Goal: Task Accomplishment & Management: Manage account settings

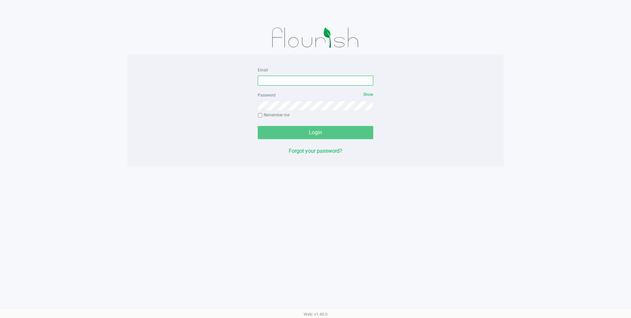
click at [289, 80] on input "Email" at bounding box center [316, 81] width 116 height 10
type input "[EMAIL_ADDRESS][DOMAIN_NAME]"
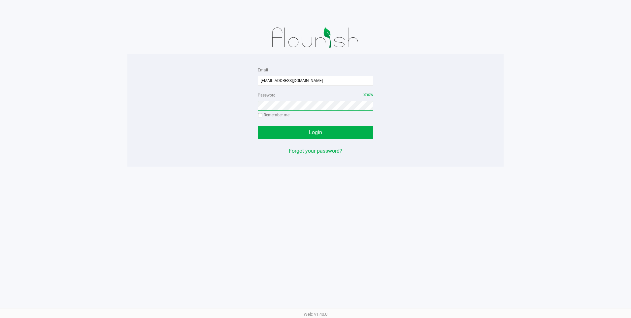
click at [258, 126] on button "Login" at bounding box center [316, 132] width 116 height 13
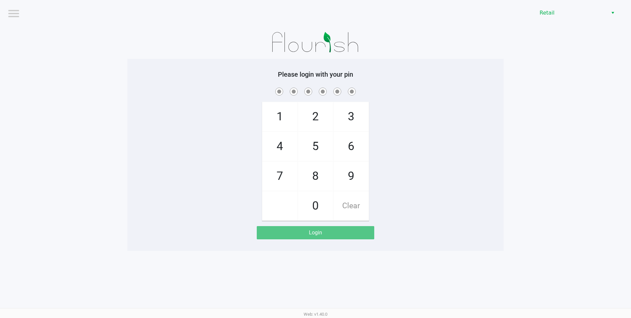
drag, startPoint x: 355, startPoint y: 148, endPoint x: 354, endPoint y: 161, distance: 13.9
click at [354, 149] on span "6" at bounding box center [351, 146] width 35 height 29
checkbox input "true"
click at [354, 176] on span "9" at bounding box center [351, 175] width 35 height 29
checkbox input "true"
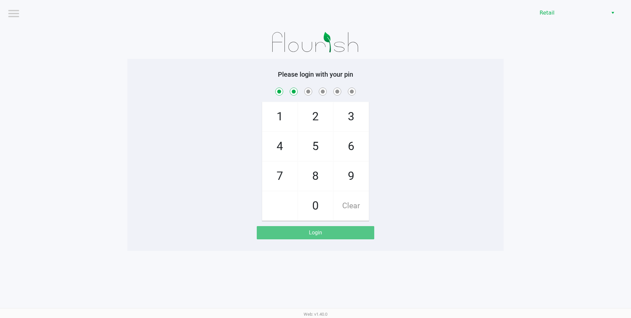
click at [314, 147] on span "5" at bounding box center [315, 146] width 35 height 29
checkbox input "true"
click at [285, 172] on span "7" at bounding box center [279, 175] width 35 height 29
checkbox input "true"
click at [323, 113] on span "2" at bounding box center [315, 116] width 35 height 29
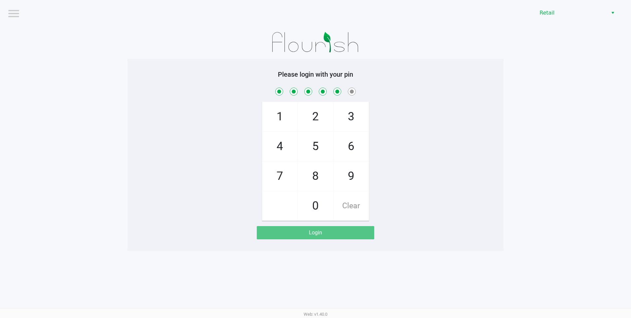
checkbox input "true"
click at [356, 114] on span "3" at bounding box center [351, 116] width 35 height 29
checkbox input "true"
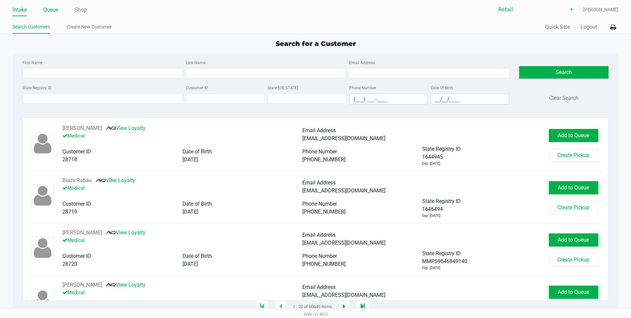
click at [48, 11] on link "Queue" at bounding box center [50, 9] width 15 height 9
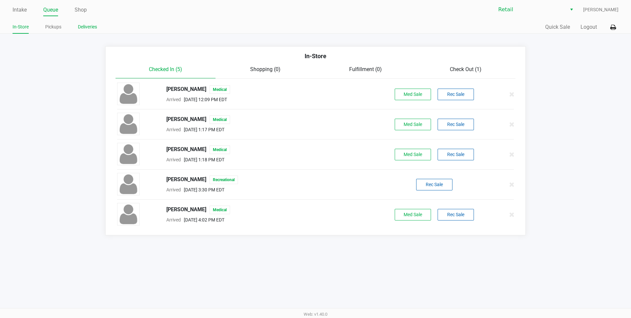
click at [93, 24] on link "Deliveries" at bounding box center [87, 27] width 19 height 8
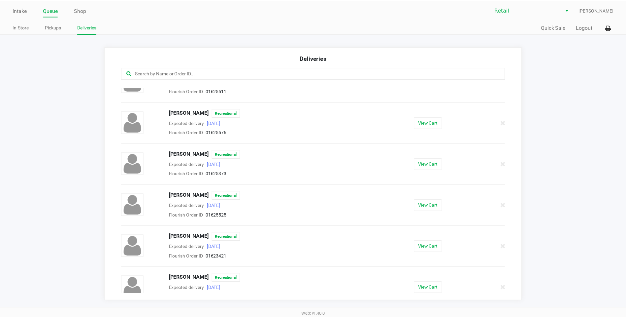
scroll to position [151, 0]
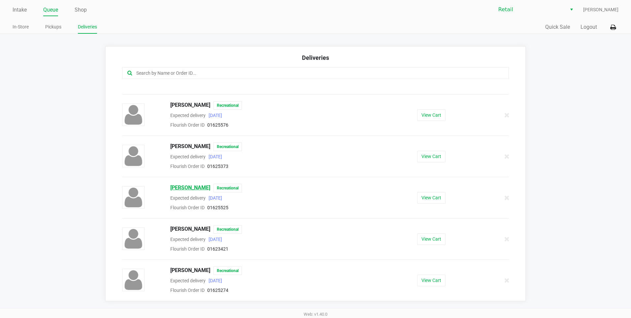
click at [192, 189] on span "Thomas Jarry" at bounding box center [190, 188] width 40 height 9
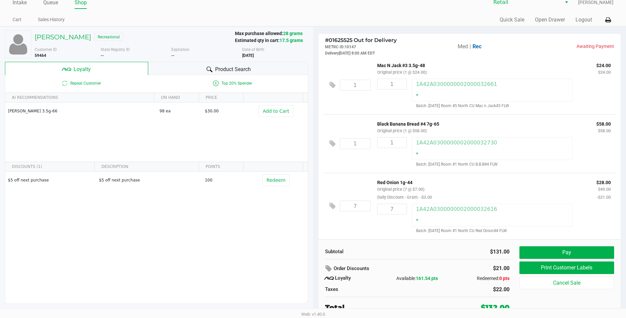
scroll to position [9, 0]
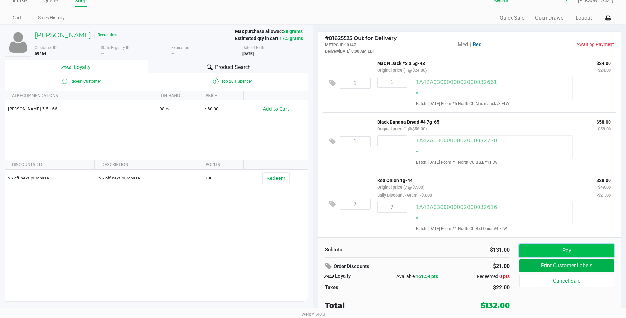
click at [558, 250] on button "Pay" at bounding box center [567, 250] width 95 height 13
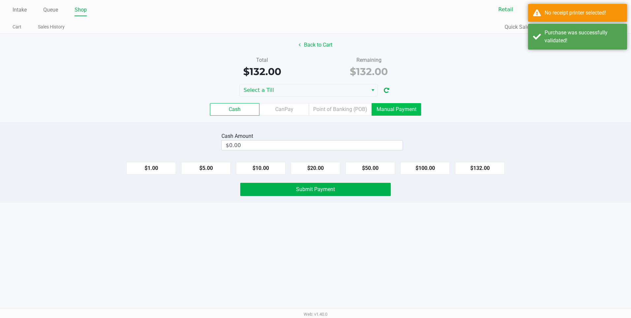
click at [406, 112] on label "Manual Payment" at bounding box center [397, 109] width 50 height 13
click at [0, 0] on 8 "Manual Payment" at bounding box center [0, 0] width 0 height 0
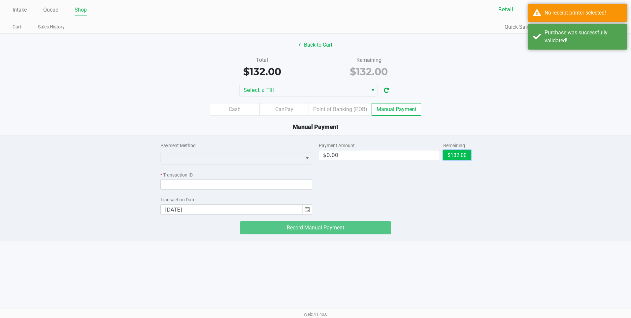
click at [450, 155] on button "$132.00" at bounding box center [457, 155] width 28 height 10
type input "$132.00"
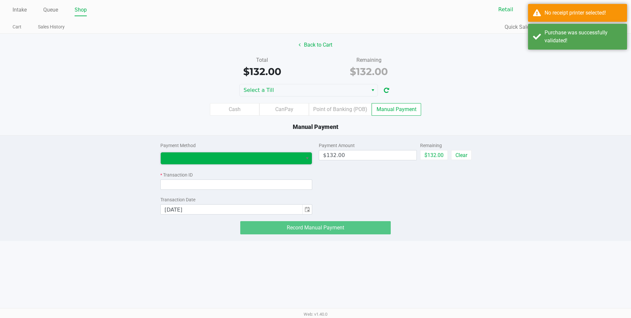
click at [258, 156] on span at bounding box center [232, 158] width 134 height 8
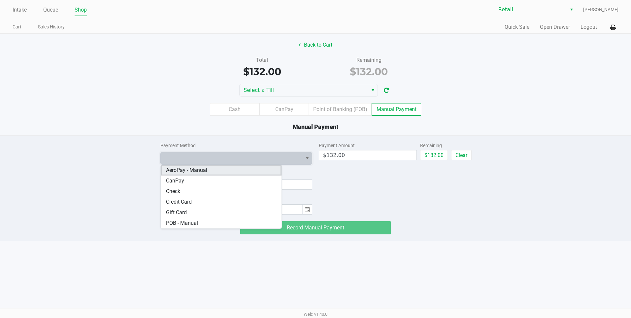
click at [220, 171] on Manual "AeroPay - Manual" at bounding box center [221, 170] width 121 height 11
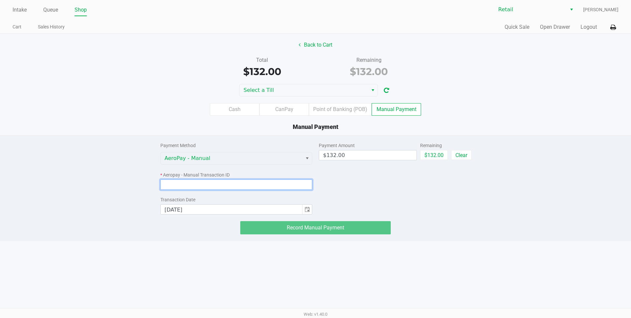
click at [212, 182] on input at bounding box center [236, 184] width 152 height 10
paste input "#3440665"
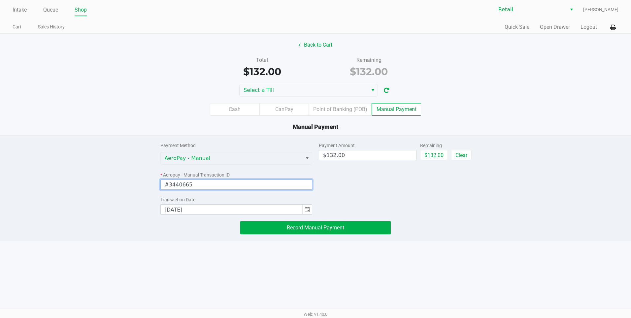
type input "#3440665"
click at [326, 202] on div "Payment Amount $132.00 Remaining $132.00 Clear" at bounding box center [395, 174] width 152 height 79
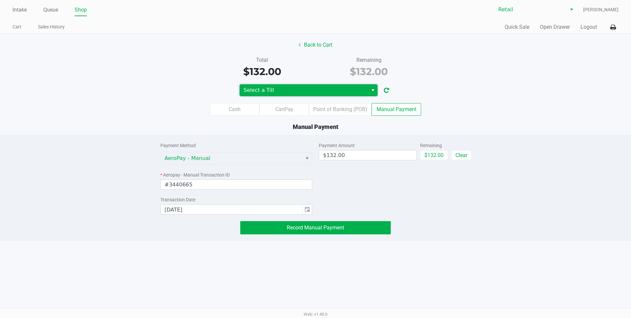
click at [311, 93] on span "Select a Till" at bounding box center [304, 90] width 121 height 8
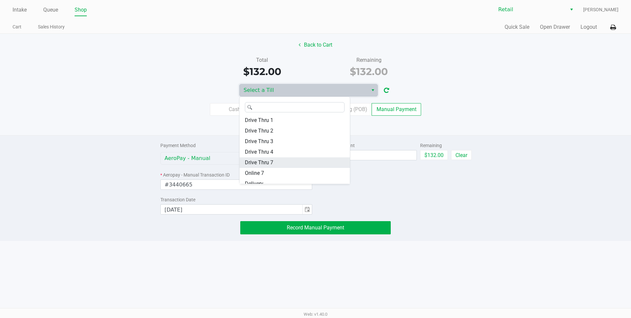
scroll to position [71, 0]
click at [268, 174] on li "Delivery" at bounding box center [295, 178] width 110 height 11
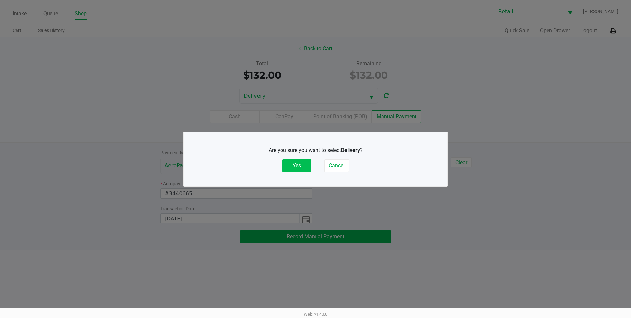
click at [287, 164] on button "Yes" at bounding box center [297, 165] width 29 height 13
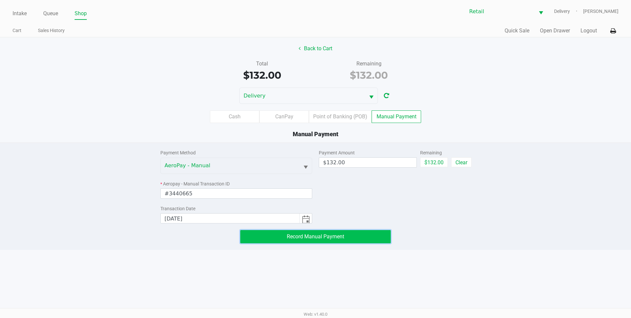
click at [359, 234] on button "Record Manual Payment" at bounding box center [315, 236] width 151 height 13
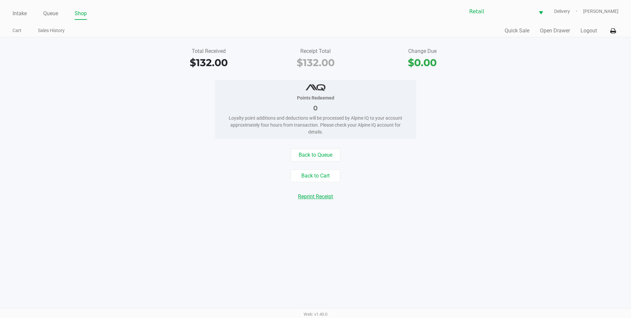
click at [315, 198] on button "Reprint Receipt" at bounding box center [316, 196] width 44 height 13
click at [611, 29] on icon at bounding box center [613, 31] width 6 height 5
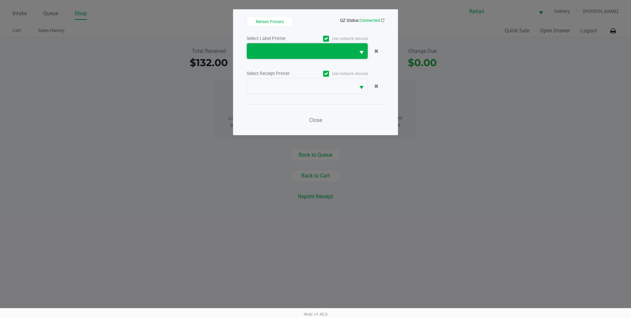
click at [340, 49] on span at bounding box center [301, 51] width 100 height 8
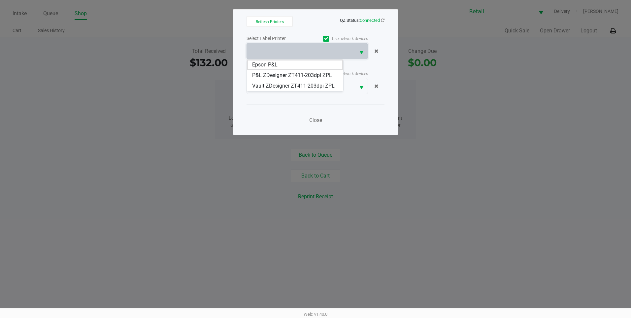
click at [370, 119] on div "Close" at bounding box center [316, 116] width 138 height 24
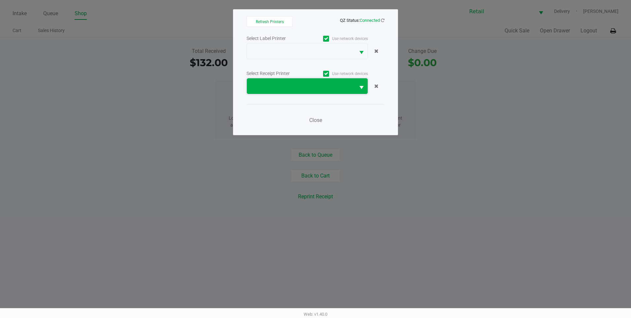
click at [327, 83] on span at bounding box center [301, 86] width 100 height 8
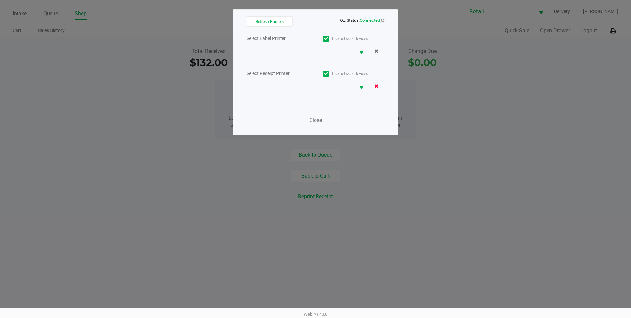
click at [377, 86] on icon at bounding box center [376, 85] width 4 height 5
click at [375, 51] on icon at bounding box center [376, 50] width 4 height 5
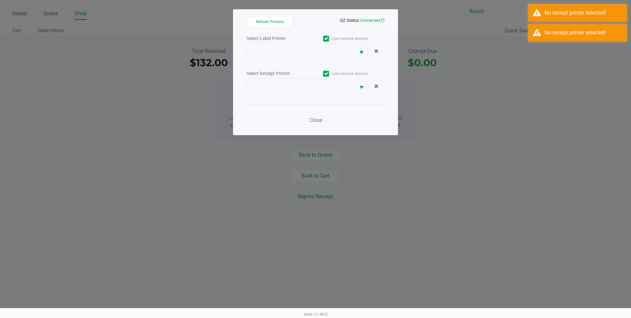
click at [328, 36] on span at bounding box center [326, 39] width 6 height 6
click at [0, 0] on input "Use network devices" at bounding box center [0, 0] width 0 height 0
click at [324, 68] on div "Select Label Printer Use network devices Select Receipt Printer Use network dev…" at bounding box center [316, 81] width 138 height 94
click at [325, 74] on icon at bounding box center [326, 74] width 4 height 0
click at [0, 0] on input "Use network devices" at bounding box center [0, 0] width 0 height 0
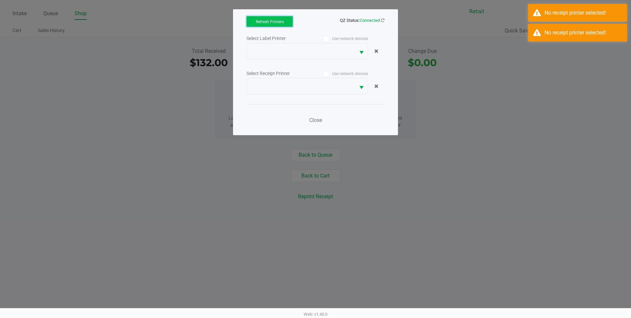
click at [277, 22] on span "Refresh Printers" at bounding box center [270, 21] width 28 height 5
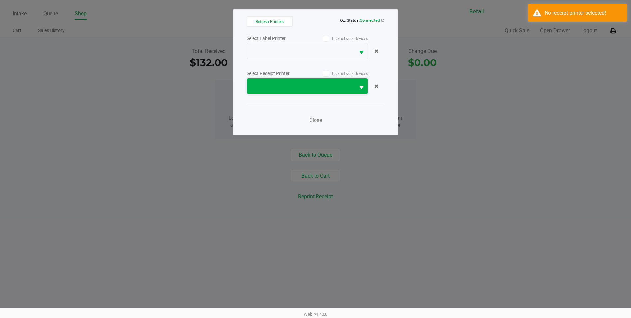
click at [335, 91] on span at bounding box center [301, 86] width 108 height 16
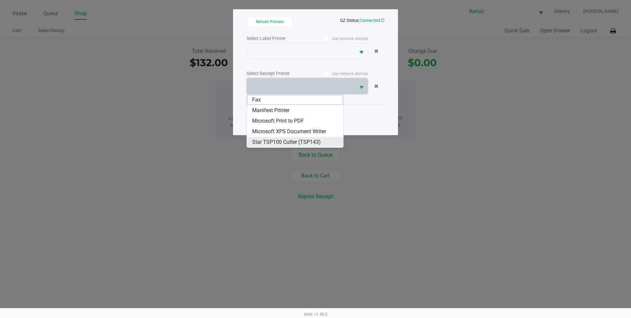
click at [292, 141] on span "Star TSP100 Cutter (TSP143)" at bounding box center [286, 142] width 69 height 8
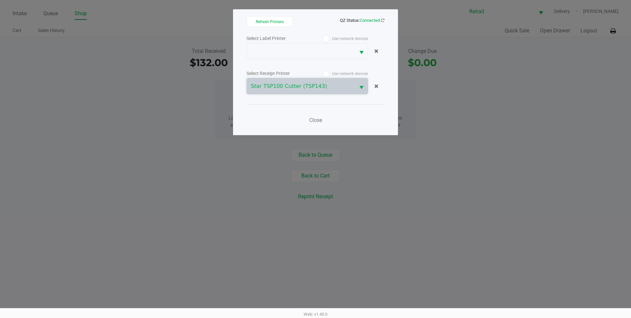
click at [364, 114] on div "Close" at bounding box center [316, 116] width 138 height 24
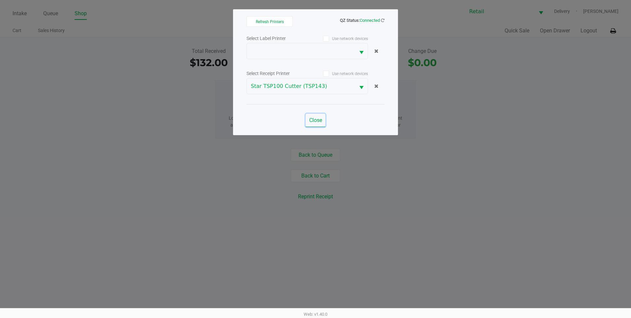
click at [318, 117] on span "Close" at bounding box center [315, 120] width 13 height 6
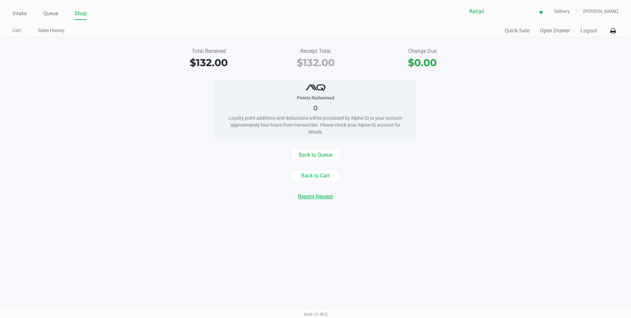
click at [322, 197] on button "Reprint Receipt" at bounding box center [316, 196] width 44 height 13
click at [307, 155] on button "Back to Queue" at bounding box center [316, 155] width 50 height 13
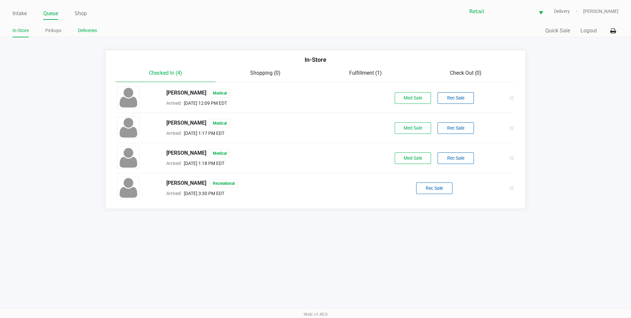
click at [90, 29] on link "Deliveries" at bounding box center [87, 30] width 19 height 8
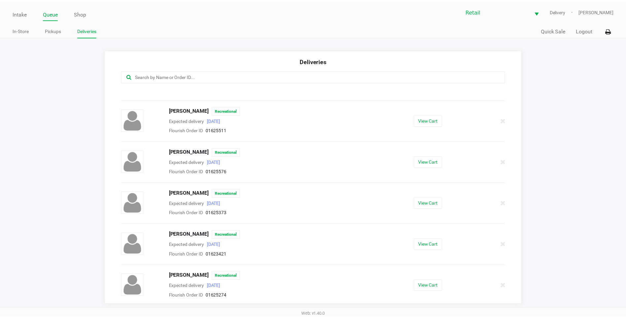
scroll to position [110, 0]
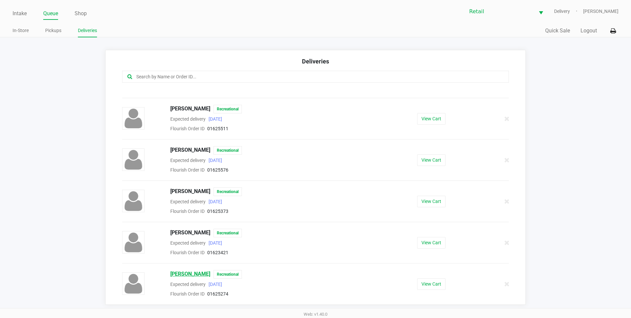
click at [197, 276] on span "Zachary Estrela" at bounding box center [190, 274] width 40 height 9
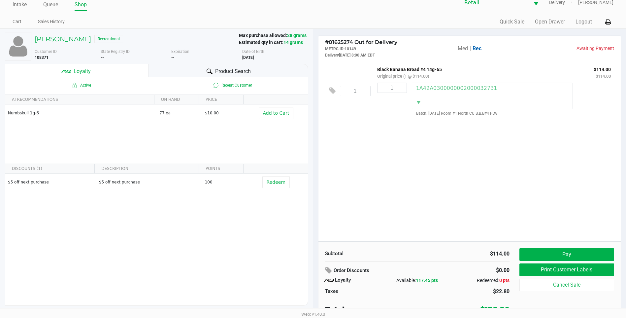
scroll to position [13, 0]
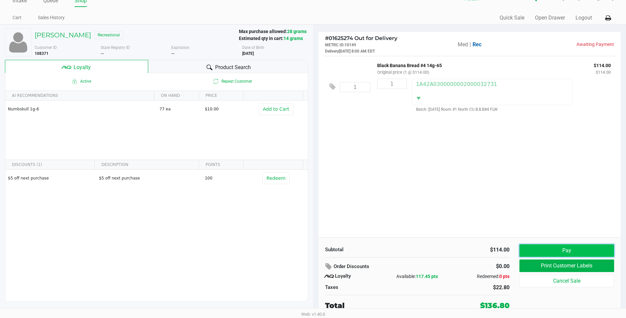
click at [598, 254] on button "Pay" at bounding box center [567, 250] width 95 height 13
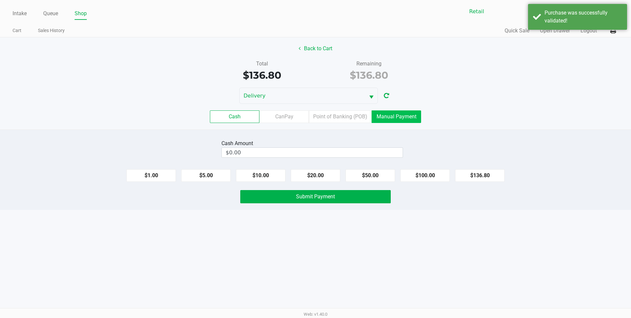
click at [393, 120] on label "Manual Payment" at bounding box center [397, 116] width 50 height 13
click at [0, 0] on 8 "Manual Payment" at bounding box center [0, 0] width 0 height 0
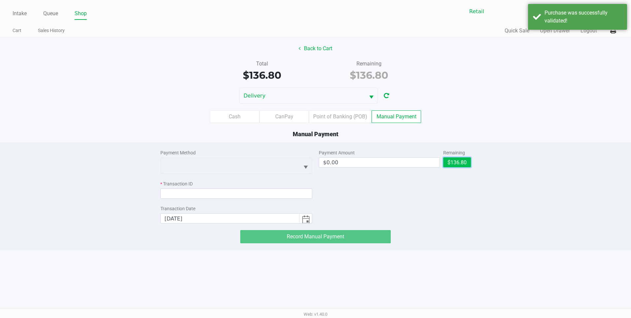
click at [458, 158] on button "$136.80" at bounding box center [457, 162] width 28 height 10
type input "$136.80"
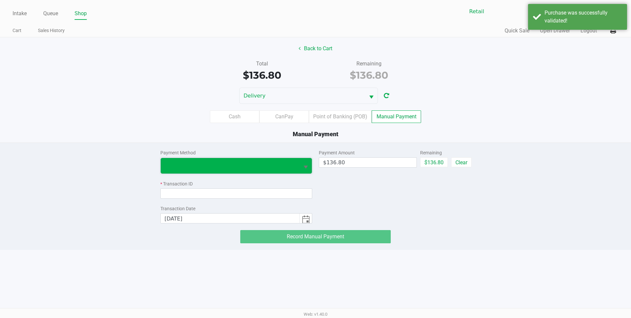
click at [214, 167] on span at bounding box center [230, 165] width 131 height 8
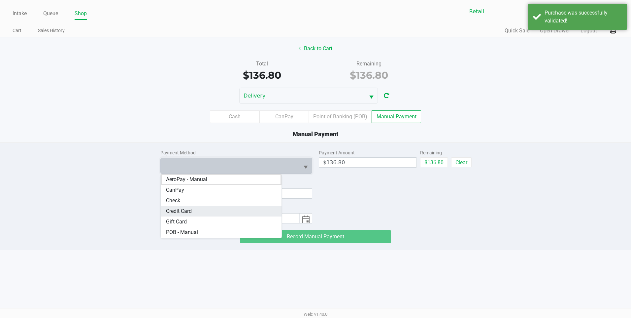
click at [197, 209] on Card "Credit Card" at bounding box center [221, 211] width 121 height 11
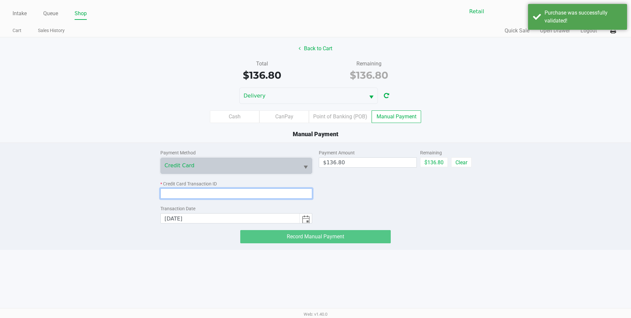
click at [225, 196] on input at bounding box center [236, 193] width 152 height 10
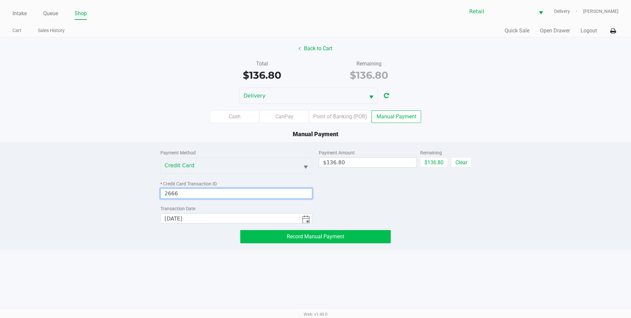
type input "2666"
click at [330, 238] on span "Record Manual Payment" at bounding box center [315, 236] width 57 height 6
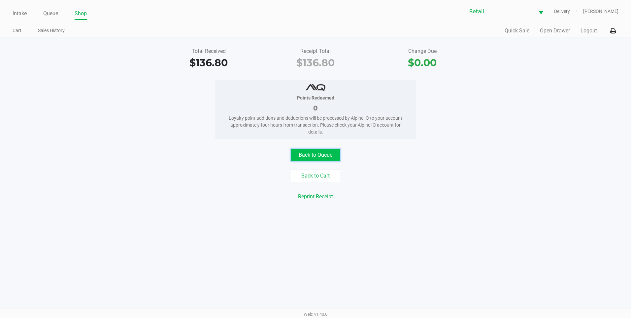
click at [320, 153] on button "Back to Queue" at bounding box center [316, 155] width 50 height 13
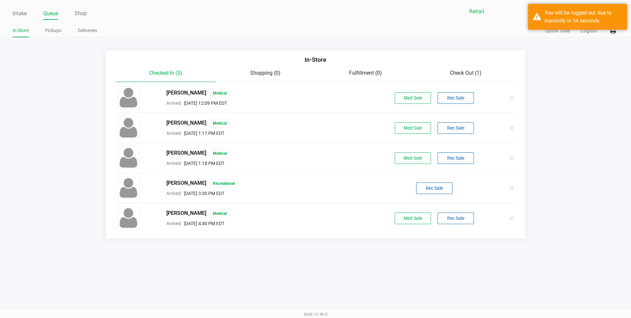
click at [60, 16] on ul "Intake Queue Shop" at bounding box center [164, 13] width 303 height 11
click at [57, 16] on link "Queue" at bounding box center [50, 13] width 15 height 9
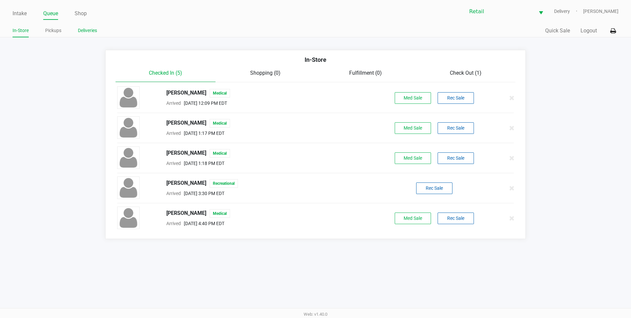
click at [83, 29] on link "Deliveries" at bounding box center [87, 30] width 19 height 8
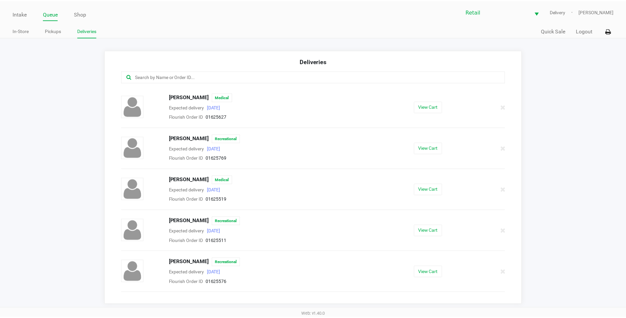
scroll to position [132, 0]
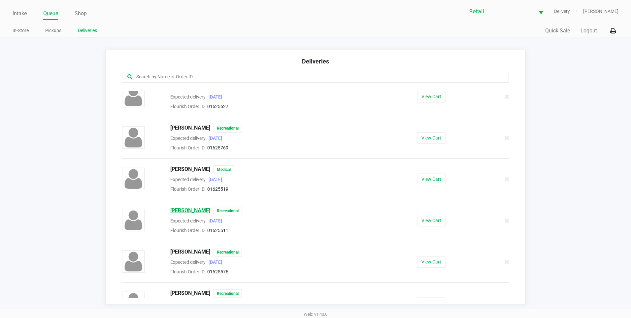
click at [189, 211] on span "John Williams" at bounding box center [190, 210] width 40 height 9
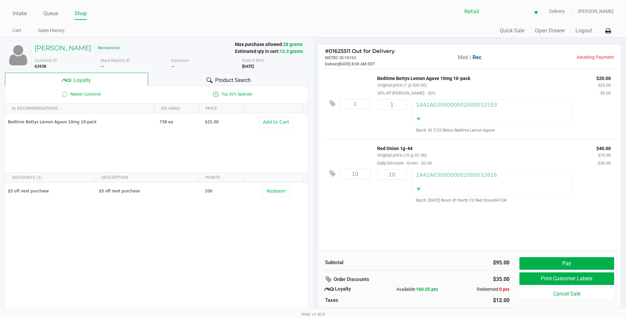
scroll to position [13, 0]
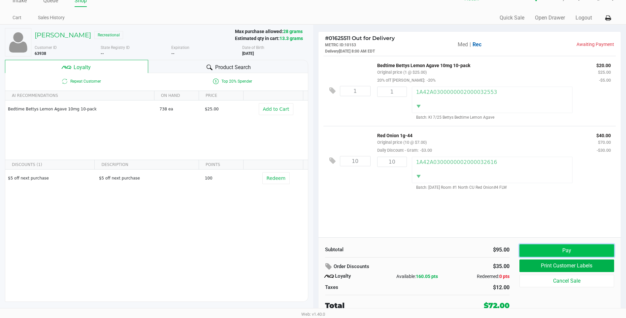
click at [562, 245] on button "Pay" at bounding box center [567, 250] width 95 height 13
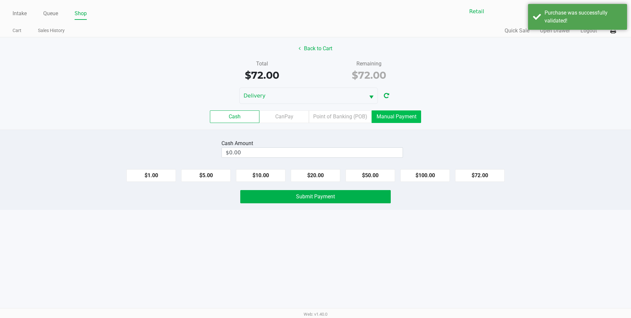
click at [392, 112] on label "Manual Payment" at bounding box center [397, 116] width 50 height 13
click at [0, 0] on 8 "Manual Payment" at bounding box center [0, 0] width 0 height 0
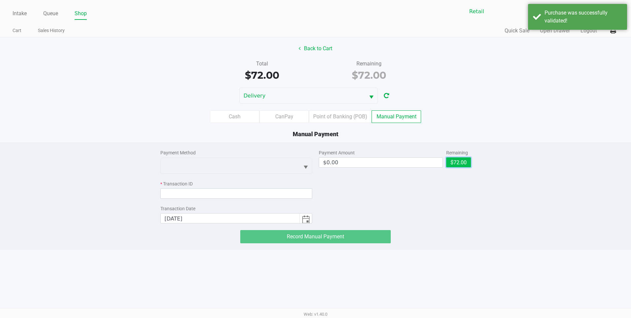
click at [463, 163] on button "$72.00" at bounding box center [458, 162] width 25 height 10
type input "$72.00"
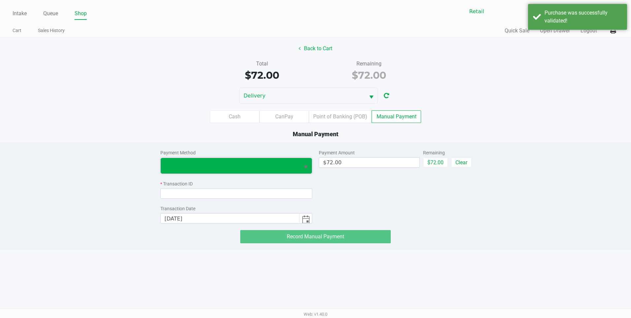
click at [235, 161] on span at bounding box center [230, 166] width 139 height 16
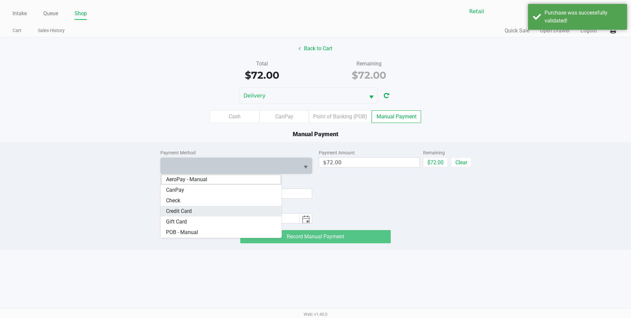
click at [206, 209] on Card "Credit Card" at bounding box center [221, 211] width 121 height 11
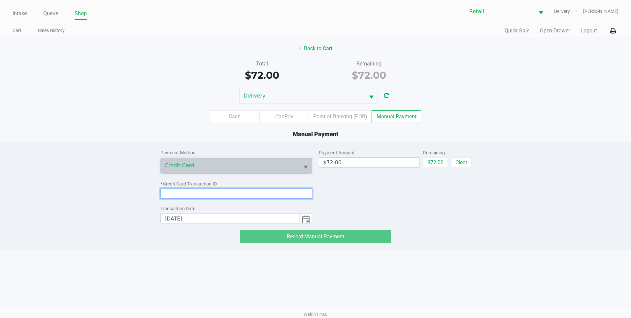
click at [234, 192] on input at bounding box center [236, 193] width 152 height 10
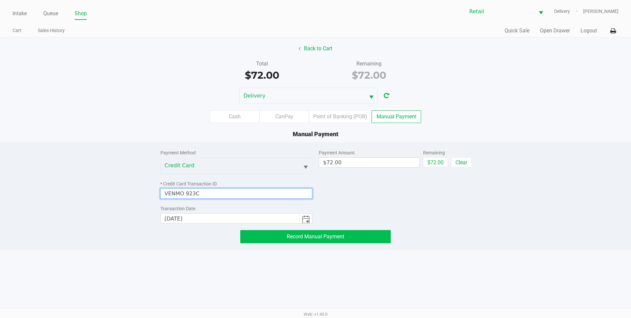
type input "VENMO 923C"
click at [317, 231] on button "Record Manual Payment" at bounding box center [315, 236] width 151 height 13
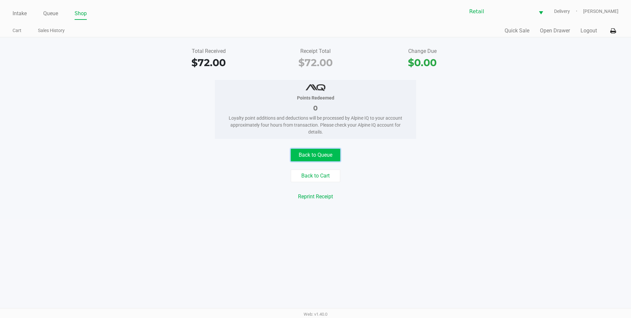
click at [311, 150] on button "Back to Queue" at bounding box center [316, 155] width 50 height 13
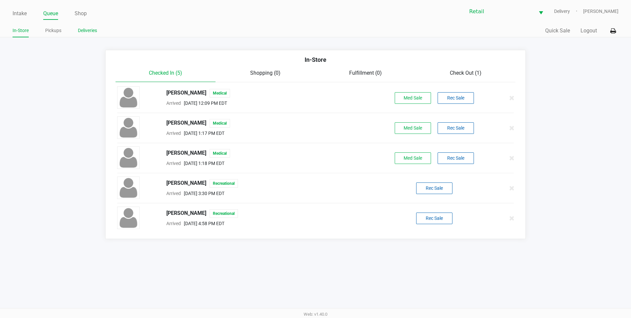
click at [90, 28] on link "Deliveries" at bounding box center [87, 30] width 19 height 8
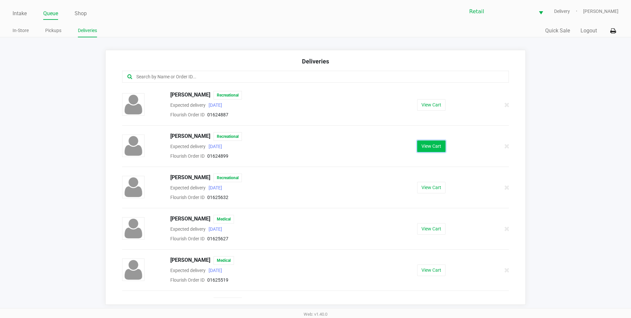
click at [437, 144] on button "View Cart" at bounding box center [431, 146] width 28 height 12
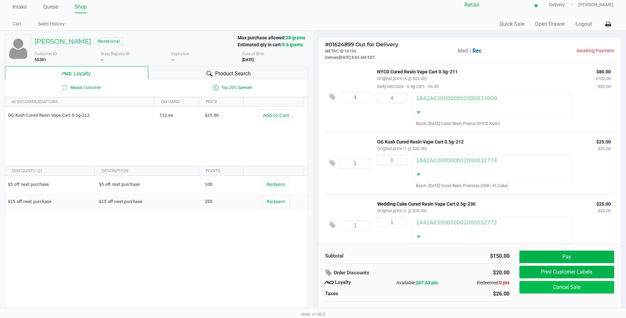
scroll to position [13, 0]
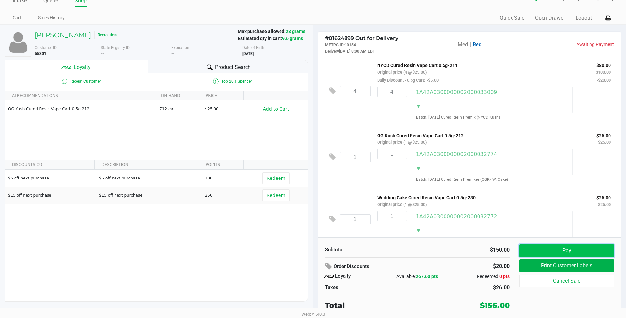
click at [554, 249] on button "Pay" at bounding box center [567, 250] width 95 height 13
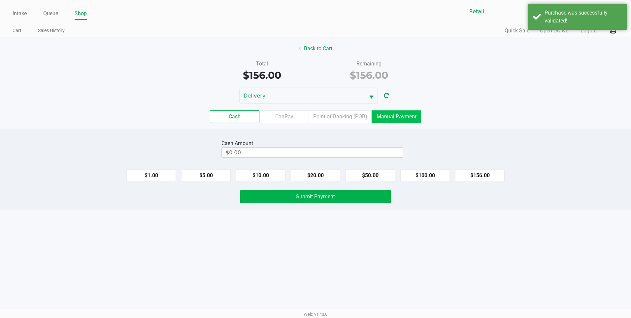
click at [402, 119] on label "Manual Payment" at bounding box center [397, 116] width 50 height 13
click at [0, 0] on 8 "Manual Payment" at bounding box center [0, 0] width 0 height 0
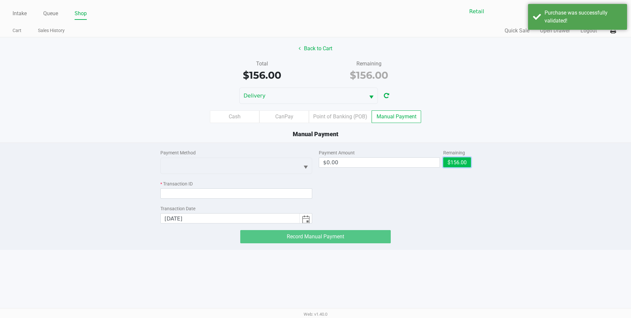
click at [453, 164] on button "$156.00" at bounding box center [457, 162] width 28 height 10
type input "$156.00"
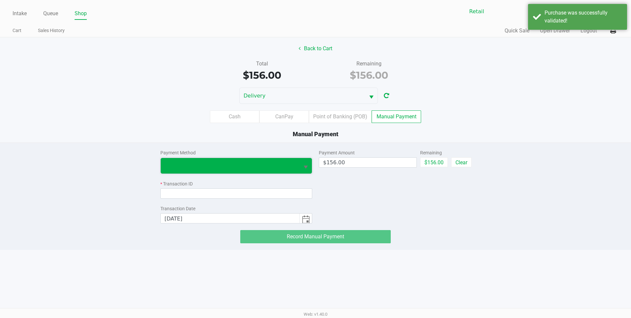
click at [253, 159] on span at bounding box center [230, 166] width 139 height 16
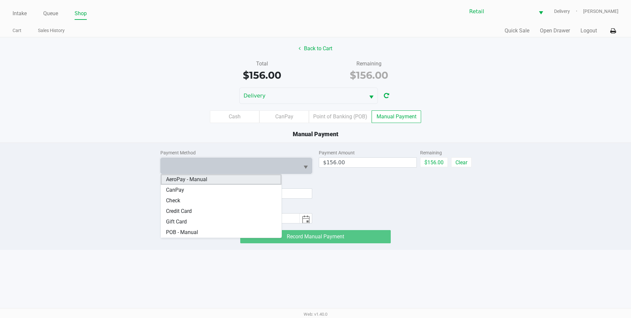
click at [238, 180] on Manual "AeroPay - Manual" at bounding box center [221, 179] width 121 height 11
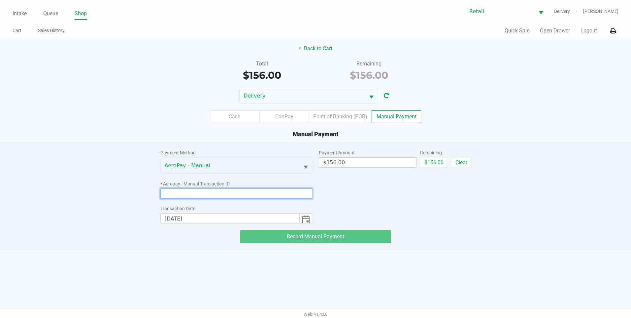
click at [300, 190] on input at bounding box center [236, 193] width 152 height 10
paste input "3439325"
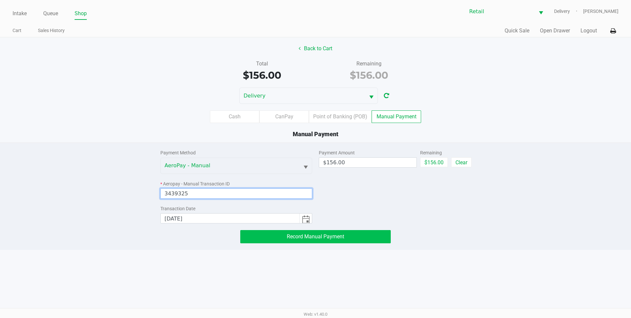
type input "3439325"
click at [328, 230] on button "Record Manual Payment" at bounding box center [315, 236] width 151 height 13
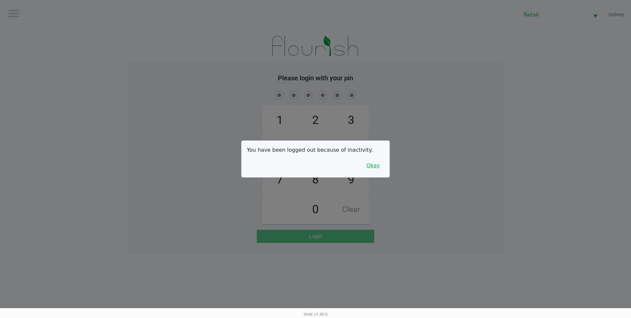
click at [376, 167] on button "Okay" at bounding box center [373, 165] width 22 height 13
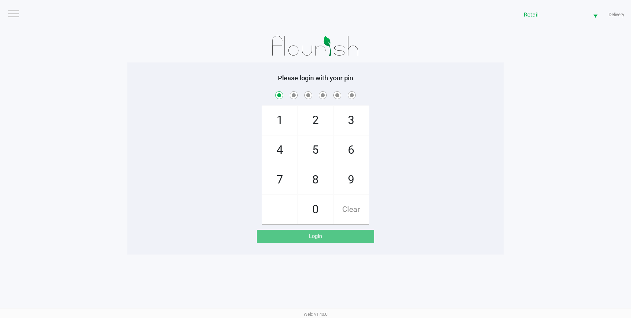
checkbox input "true"
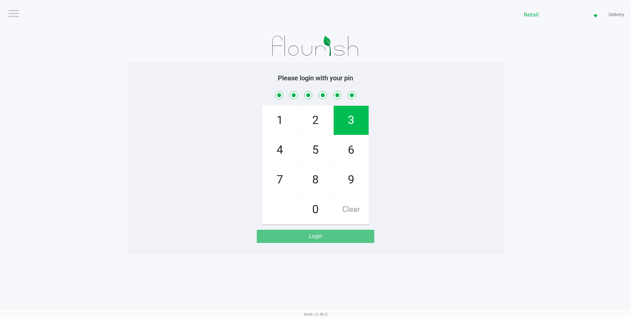
checkbox input "true"
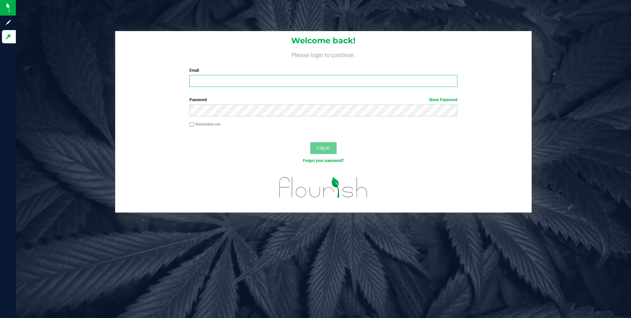
type input "[EMAIL_ADDRESS][DOMAIN_NAME]"
click at [190, 125] on input "Remember me" at bounding box center [192, 124] width 5 height 5
checkbox input "true"
click at [336, 147] on button "Log In" at bounding box center [323, 148] width 26 height 12
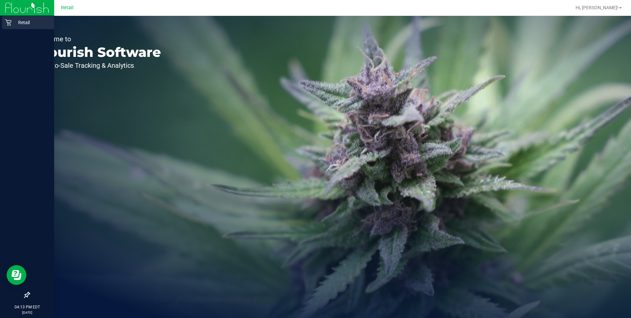
drag, startPoint x: 6, startPoint y: 27, endPoint x: 16, endPoint y: 23, distance: 10.9
click at [6, 27] on div "Retail" at bounding box center [28, 22] width 52 height 13
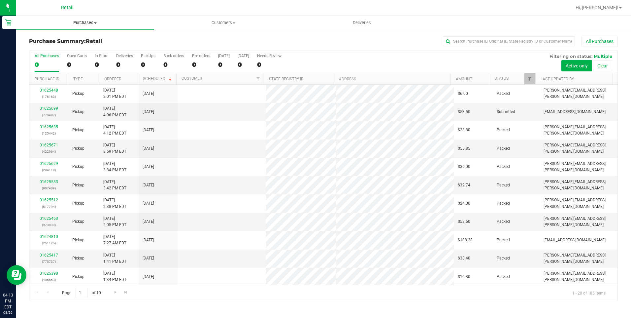
click at [89, 25] on span "Purchases" at bounding box center [85, 23] width 138 height 6
click at [73, 36] on li "Summary of purchases" at bounding box center [85, 40] width 138 height 8
click at [514, 43] on input "text" at bounding box center [509, 41] width 132 height 10
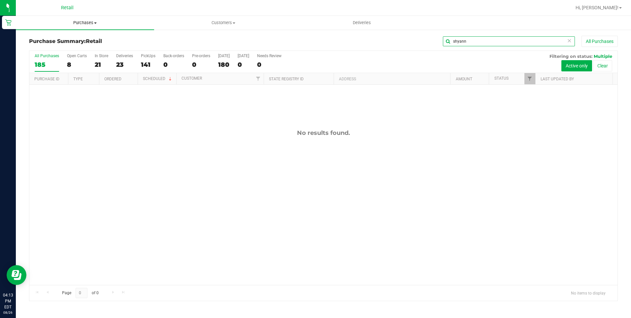
type input "shyann"
click at [86, 18] on uib-tab-heading "Purchases Summary of purchases Fulfillment All purchases" at bounding box center [85, 23] width 138 height 14
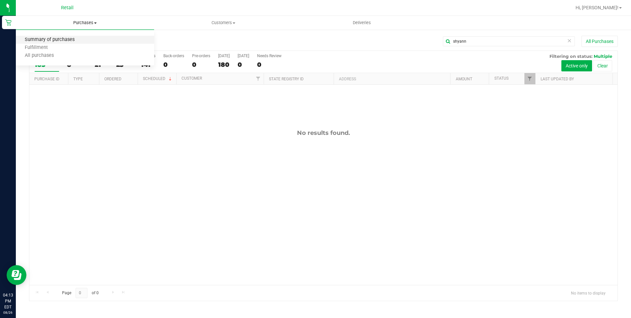
click at [68, 37] on span "Summary of purchases" at bounding box center [50, 40] width 68 height 6
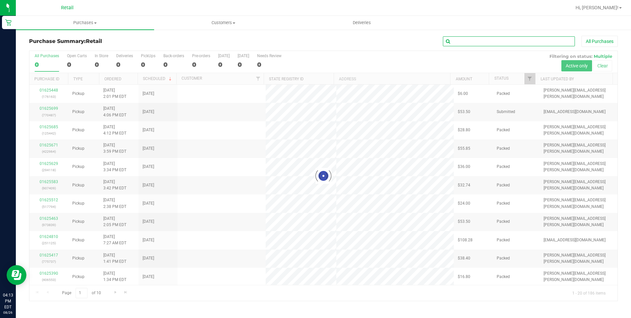
click at [507, 39] on input "text" at bounding box center [509, 41] width 132 height 10
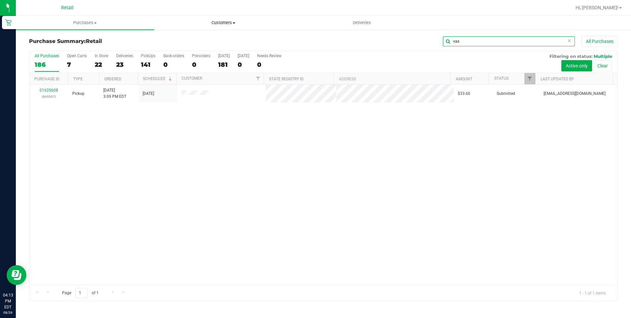
type input "vas"
click at [237, 25] on span "Customers" at bounding box center [224, 23] width 138 height 6
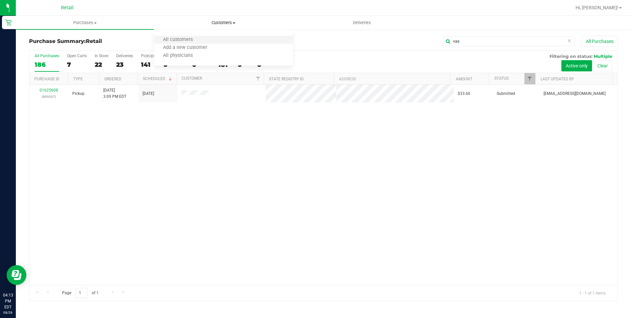
click at [210, 39] on li "All customers" at bounding box center [223, 40] width 138 height 8
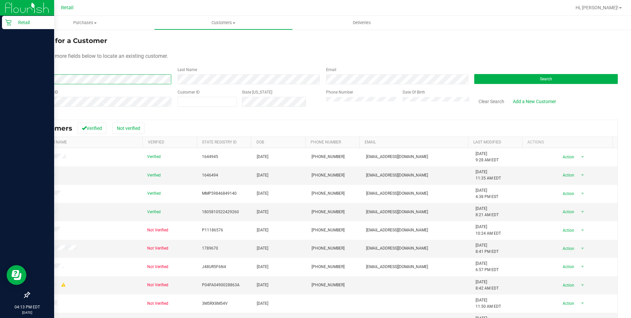
click at [0, 85] on html "Retail 04:13 PM EDT 08/26/2025 08/26 Retail Hi, Sergio! Purchases Summary of pu…" at bounding box center [315, 159] width 631 height 318
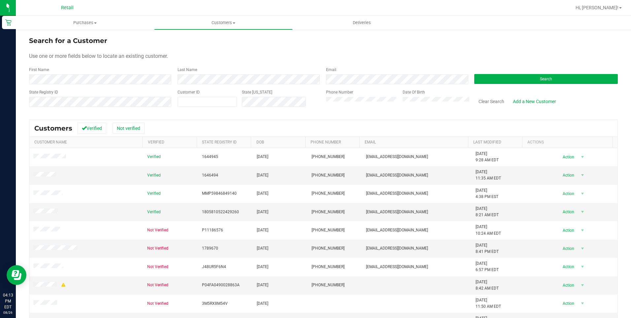
click at [565, 84] on form "Search for a Customer Use one or more fields below to locate an existing custom…" at bounding box center [323, 74] width 589 height 77
click at [565, 75] on button "Search" at bounding box center [546, 79] width 144 height 10
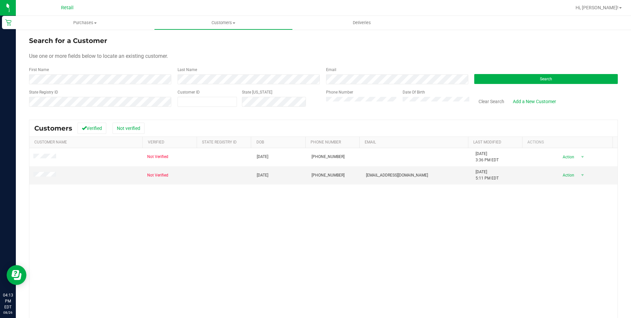
click at [271, 101] on div "State Registry ID Customer ID State ID Phone Number Date Of Birth Clear Search …" at bounding box center [323, 100] width 589 height 23
click at [85, 24] on span "Purchases" at bounding box center [85, 23] width 138 height 6
click at [82, 41] on span "Summary of purchases" at bounding box center [50, 40] width 68 height 6
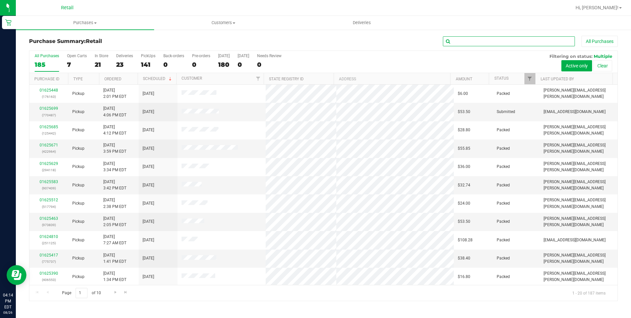
click at [487, 43] on input "text" at bounding box center [509, 41] width 132 height 10
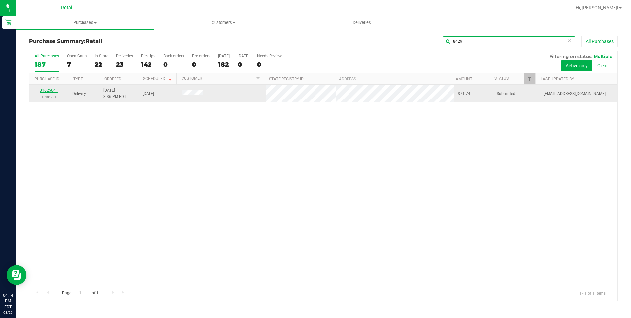
type input "8429"
click at [52, 88] on link "01625641" at bounding box center [49, 90] width 18 height 5
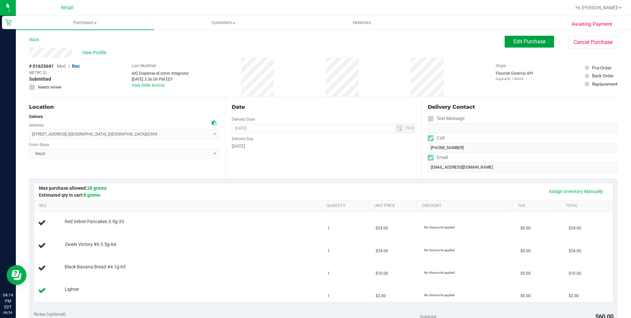
click at [509, 36] on button "Edit Purchase" at bounding box center [530, 42] width 50 height 12
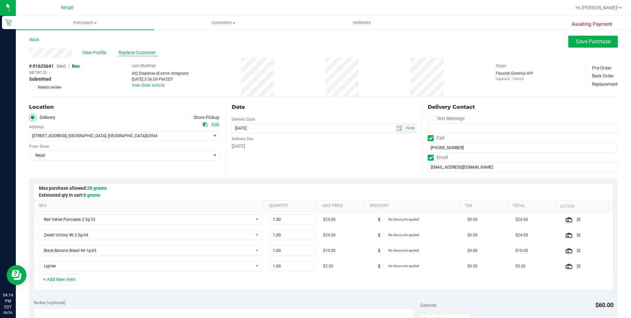
click at [145, 51] on span "Replace Customer" at bounding box center [139, 52] width 40 height 7
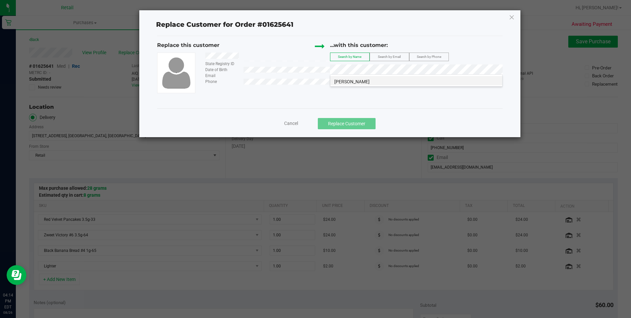
click at [376, 80] on li "Shyanne Vasquez" at bounding box center [416, 80] width 172 height 9
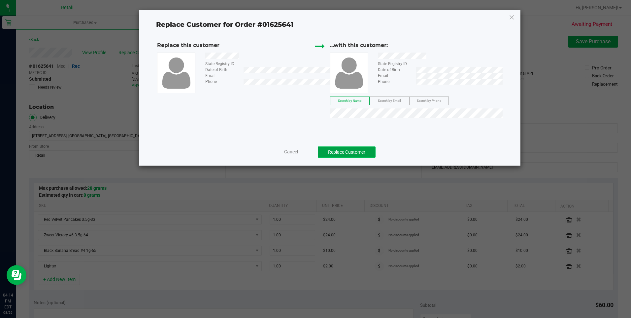
click at [341, 151] on button "Replace Customer" at bounding box center [347, 151] width 58 height 11
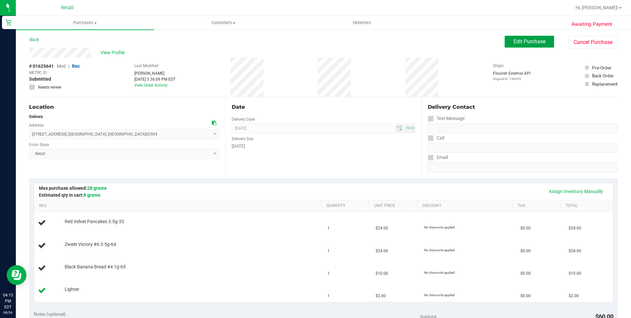
click at [514, 37] on button "Edit Purchase" at bounding box center [530, 42] width 50 height 12
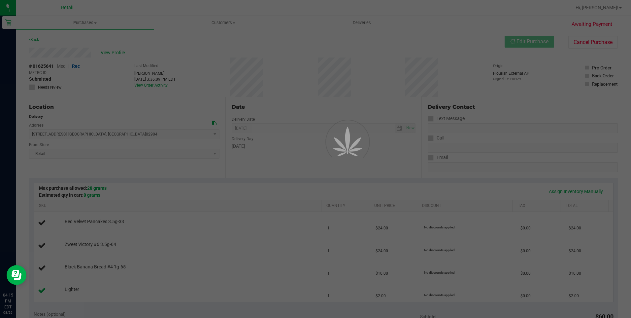
click at [427, 138] on div "Purchases Summary of purchases Fulfillment All purchases Customers All customer…" at bounding box center [323, 167] width 615 height 302
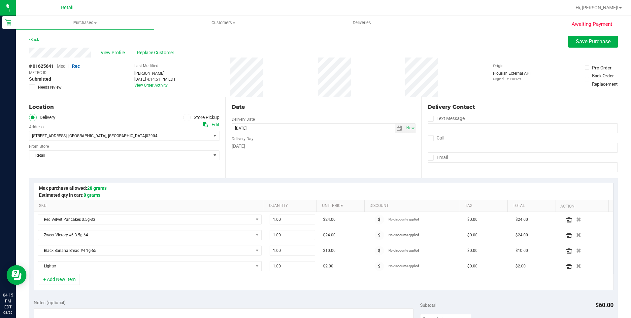
click at [429, 138] on icon at bounding box center [431, 138] width 4 height 0
click at [0, 0] on input "Call" at bounding box center [0, 0] width 0 height 0
click at [446, 148] on input "tel" at bounding box center [523, 148] width 190 height 10
click at [428, 160] on span at bounding box center [431, 158] width 6 height 6
click at [0, 0] on input "Email" at bounding box center [0, 0] width 0 height 0
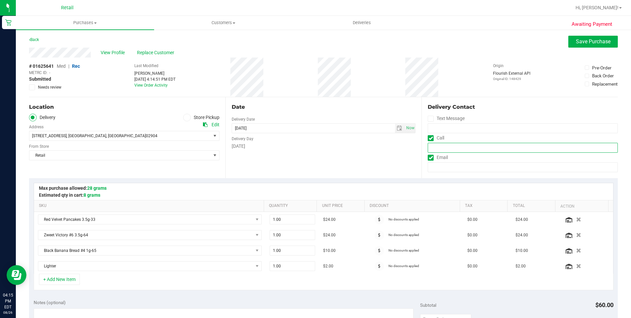
click at [438, 148] on input "tel" at bounding box center [523, 148] width 190 height 10
type input "(401) 602-1842"
click at [440, 169] on input "email" at bounding box center [523, 167] width 190 height 10
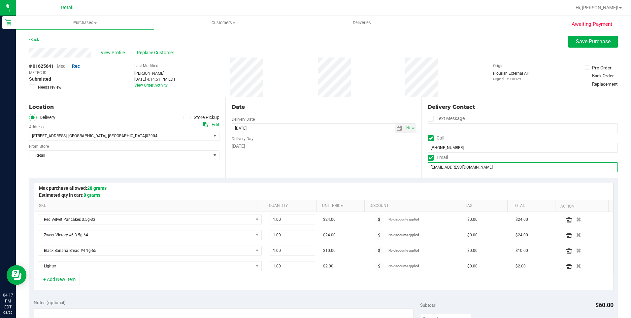
type input "shyannemvk@gmail.com"
click at [572, 47] on purchase-details "Back Save Purchase View Profile Replace Customer # 01625641 Med | Rec METRC ID:…" at bounding box center [323, 302] width 589 height 532
click at [584, 40] on span "Save Purchase" at bounding box center [593, 41] width 35 height 6
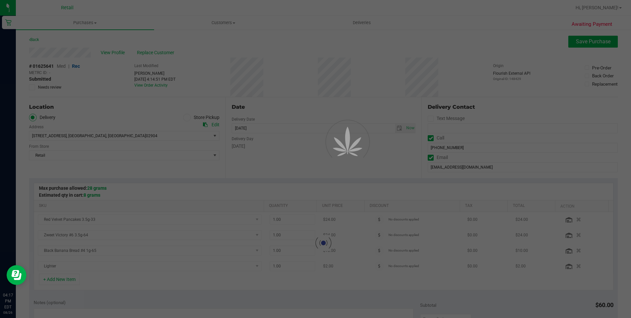
click at [360, 99] on div at bounding box center [315, 159] width 631 height 318
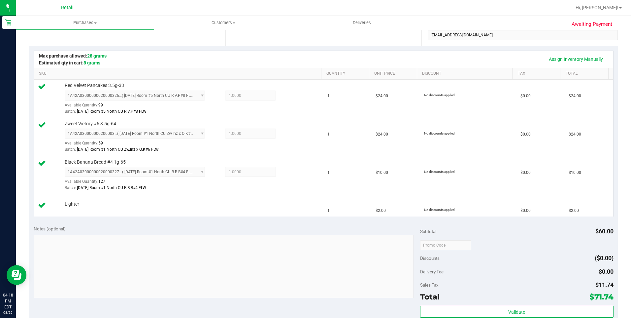
scroll to position [198, 0]
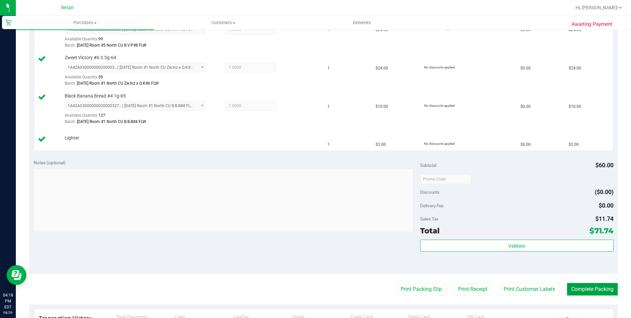
click at [576, 286] on button "Complete Packing" at bounding box center [592, 289] width 51 height 13
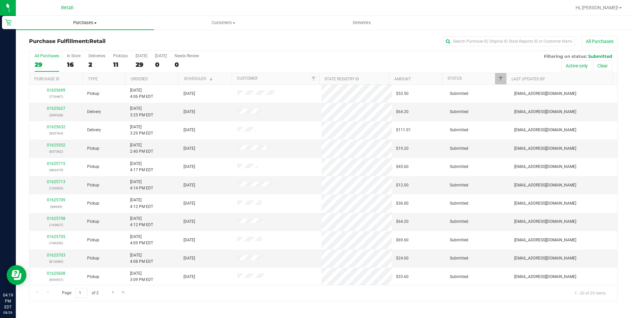
click at [87, 23] on span "Purchases" at bounding box center [85, 23] width 138 height 6
click at [76, 36] on li "Summary of purchases" at bounding box center [85, 40] width 138 height 8
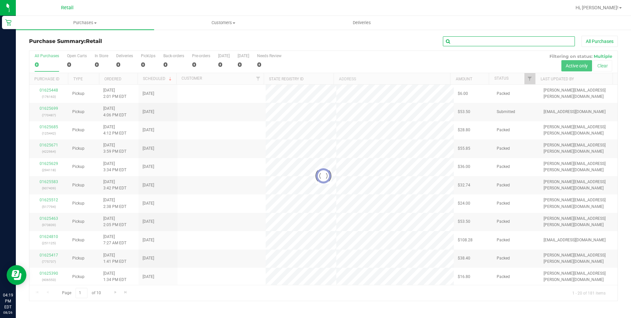
click at [496, 38] on input "text" at bounding box center [509, 41] width 132 height 10
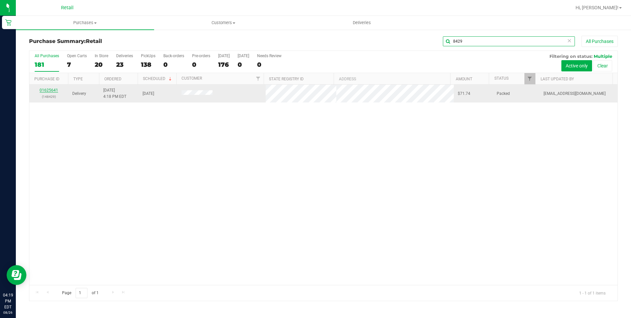
type input "8429"
click at [48, 89] on link "01625641" at bounding box center [49, 90] width 18 height 5
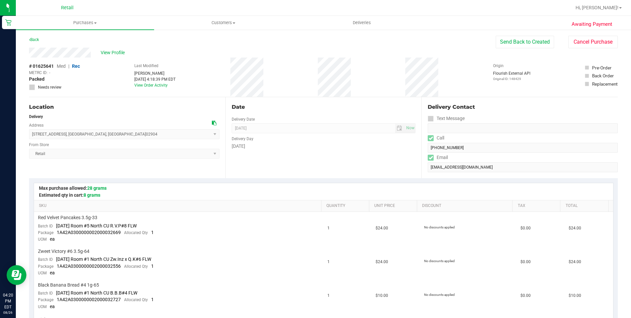
drag, startPoint x: 114, startPoint y: 138, endPoint x: 31, endPoint y: 136, distance: 82.9
click at [31, 136] on span "1 County Street , North Providence , RI 02904 Select address County Street 1 Co…" at bounding box center [124, 134] width 190 height 10
click at [352, 148] on div "Tuesday" at bounding box center [324, 146] width 184 height 7
click at [94, 27] on uib-tab-heading "Purchases Summary of purchases Fulfillment All purchases" at bounding box center [85, 23] width 138 height 14
click at [73, 39] on span "Summary of purchases" at bounding box center [50, 40] width 68 height 6
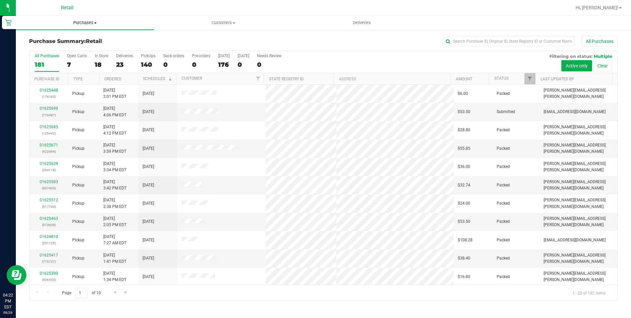
click at [93, 24] on span "Purchases" at bounding box center [85, 23] width 138 height 6
click at [81, 40] on span "Summary of purchases" at bounding box center [50, 40] width 68 height 6
click at [520, 42] on input "text" at bounding box center [509, 41] width 132 height 10
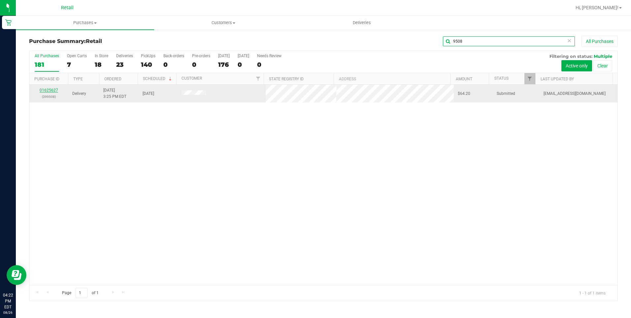
type input "9508"
click at [54, 90] on link "01625627" at bounding box center [49, 90] width 18 height 5
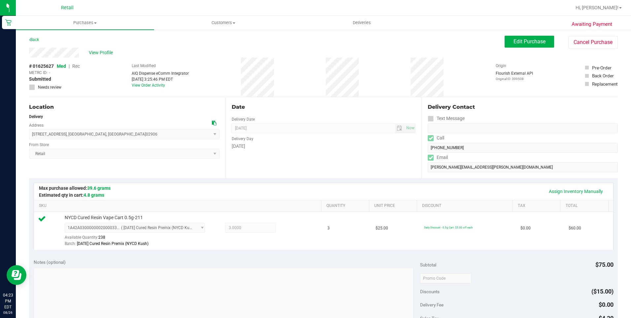
click at [428, 153] on form "Delivery Contact Text Message Call (339) 223-0615 Email calvin.iverson@gmail.com" at bounding box center [523, 137] width 190 height 69
click at [30, 55] on div "View Profile" at bounding box center [267, 53] width 476 height 10
drag, startPoint x: 112, startPoint y: 131, endPoint x: 32, endPoint y: 132, distance: 79.9
click at [32, 132] on span "158 Evergreen Street , Providence , RI 02906 Select address 158 Evergreen Street" at bounding box center [124, 134] width 190 height 10
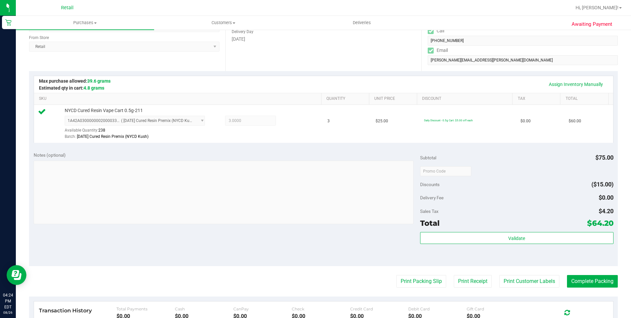
scroll to position [165, 0]
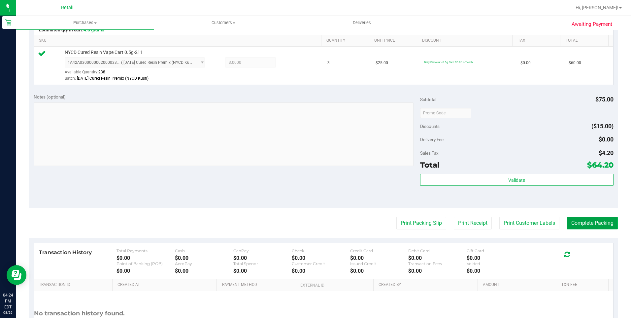
click at [587, 225] on button "Complete Packing" at bounding box center [592, 223] width 51 height 13
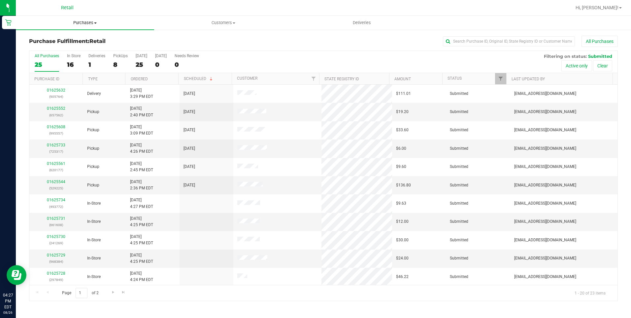
click at [100, 25] on span "Purchases" at bounding box center [85, 23] width 138 height 6
click at [78, 36] on li "Summary of purchases" at bounding box center [85, 40] width 138 height 8
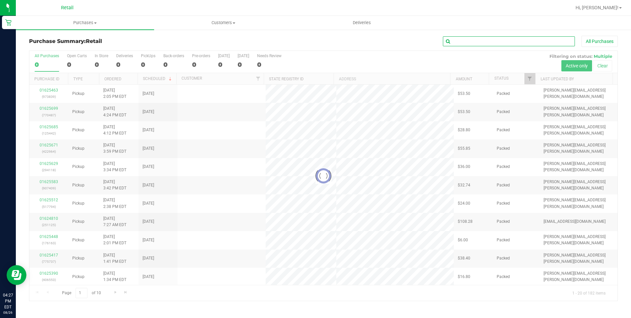
click at [478, 42] on input "text" at bounding box center [509, 41] width 132 height 10
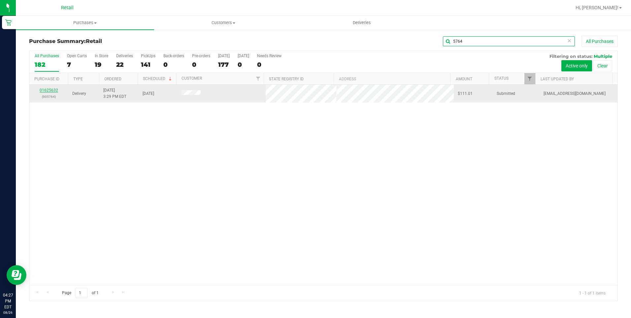
type input "5764"
click at [50, 88] on link "01625632" at bounding box center [49, 90] width 18 height 5
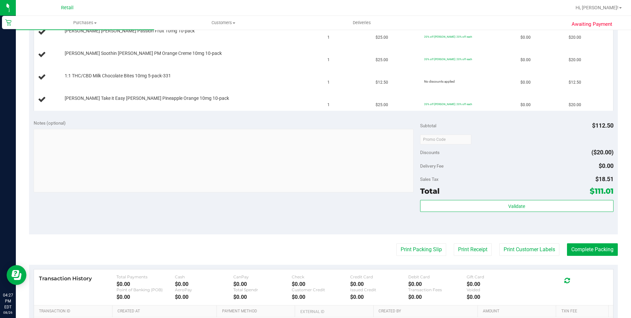
scroll to position [264, 0]
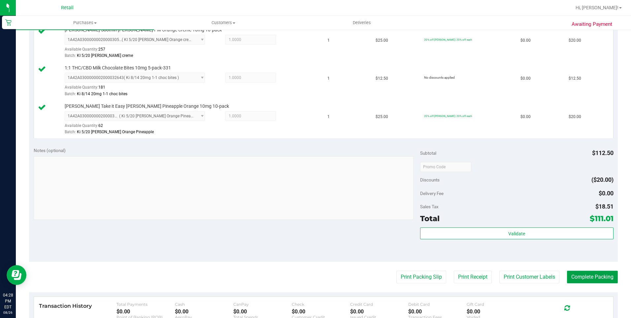
click at [578, 275] on button "Complete Packing" at bounding box center [592, 276] width 51 height 13
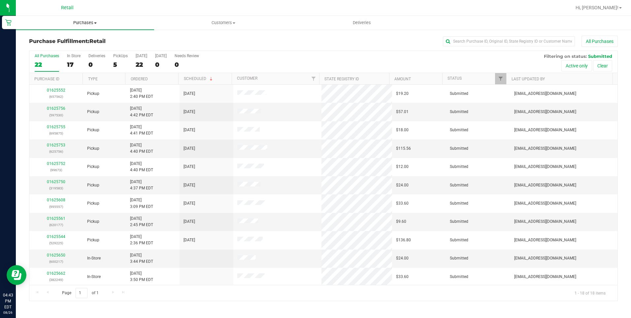
click at [95, 23] on span at bounding box center [95, 22] width 3 height 1
click at [72, 36] on li "Summary of purchases" at bounding box center [85, 40] width 138 height 8
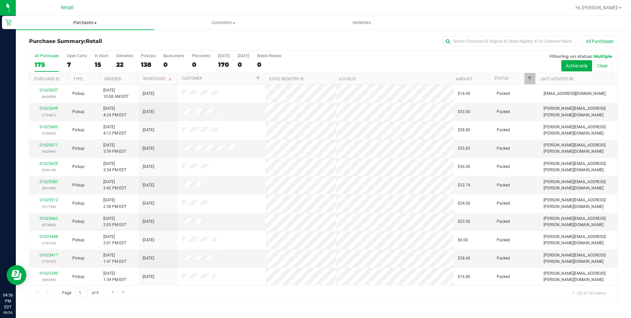
click at [80, 20] on span "Purchases" at bounding box center [85, 23] width 138 height 6
click at [66, 39] on span "Summary of purchases" at bounding box center [50, 40] width 68 height 6
click at [490, 42] on input "text" at bounding box center [509, 41] width 132 height 10
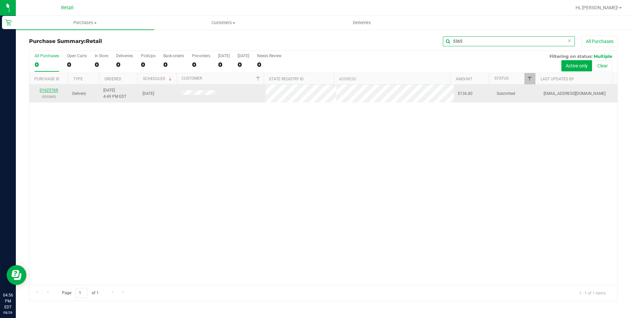
type input "5365"
click at [52, 89] on link "01625769" at bounding box center [49, 90] width 18 height 5
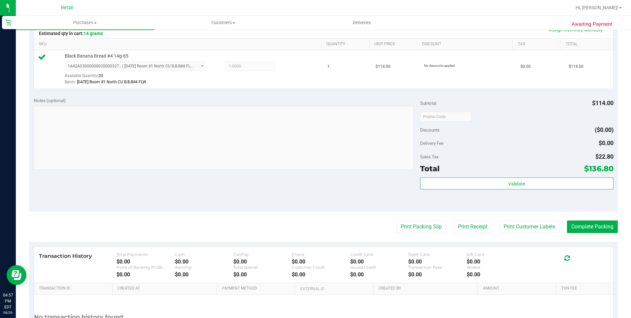
scroll to position [165, 0]
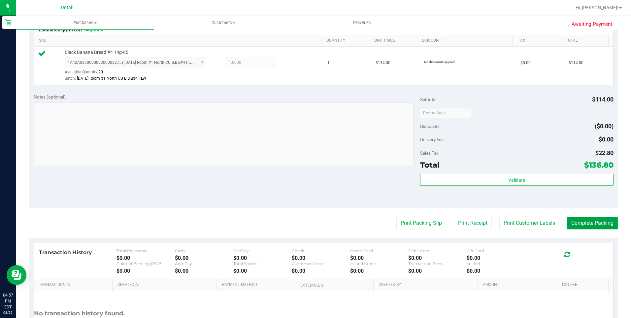
click at [570, 221] on button "Complete Packing" at bounding box center [592, 223] width 51 height 13
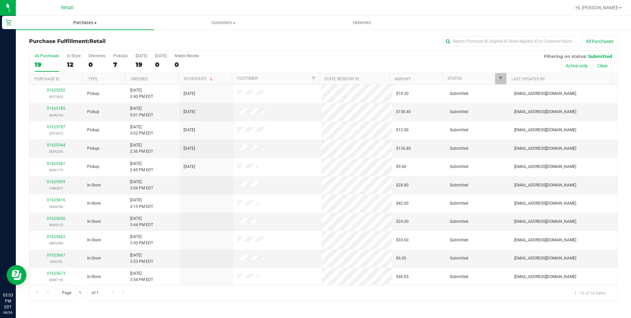
click at [93, 23] on span "Purchases" at bounding box center [85, 23] width 138 height 6
click at [71, 41] on span "Summary of purchases" at bounding box center [50, 40] width 68 height 6
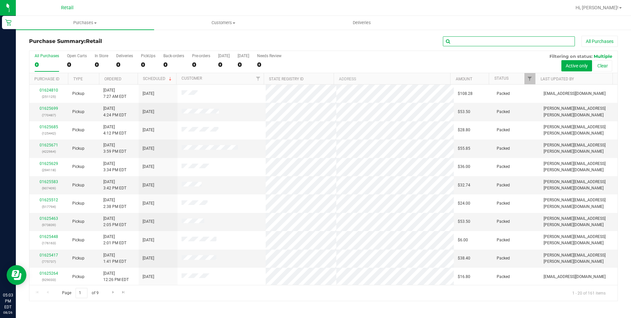
click at [497, 43] on input "text" at bounding box center [509, 41] width 132 height 10
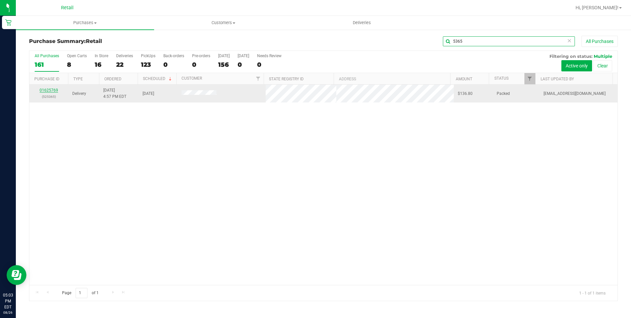
type input "5365"
click at [48, 91] on link "01625769" at bounding box center [49, 90] width 18 height 5
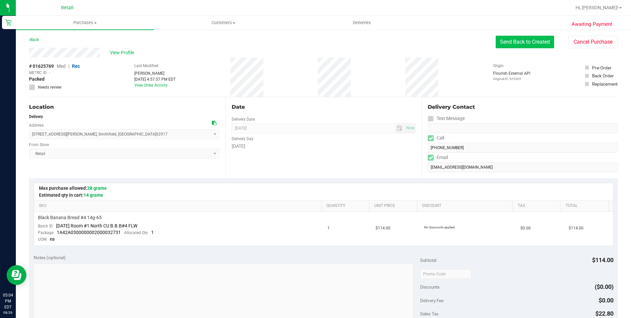
click at [509, 44] on button "Send Back to Created" at bounding box center [525, 42] width 58 height 13
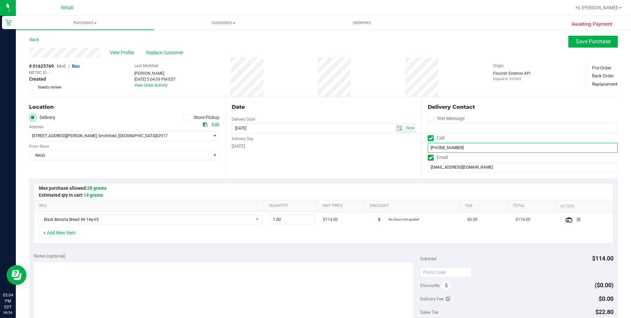
drag, startPoint x: 459, startPoint y: 145, endPoint x: 427, endPoint y: 148, distance: 32.2
click at [428, 148] on input "(401) 471-0773" at bounding box center [523, 148] width 190 height 10
drag, startPoint x: 94, startPoint y: 57, endPoint x: 105, endPoint y: 53, distance: 11.7
click at [105, 53] on div "View Profile Replace Customer" at bounding box center [323, 53] width 589 height 10
click at [36, 55] on div "View Profile Replace Customer" at bounding box center [323, 53] width 589 height 10
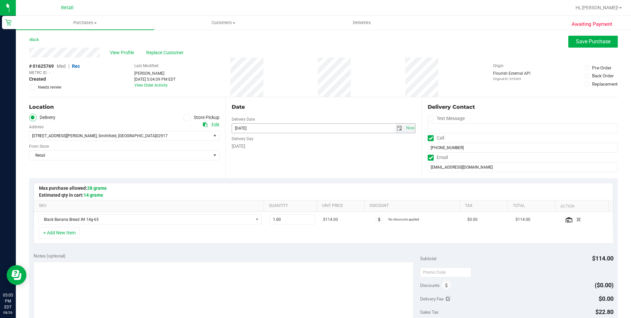
click at [302, 169] on div "Date Delivery Date 08/26/2025 Now 08/26/2025 08:00 AM Now Delivery Day Tuesday" at bounding box center [323, 137] width 196 height 81
click at [408, 126] on span "Now" at bounding box center [410, 128] width 11 height 10
click at [397, 130] on span "select" at bounding box center [399, 127] width 5 height 5
click at [268, 205] on link "27" at bounding box center [265, 205] width 10 height 10
click at [342, 162] on div "Date Delivery Date 08/27/2025 Now 08/27/2025 05:05 PM Now Delivery Day Wednesday" at bounding box center [323, 137] width 196 height 81
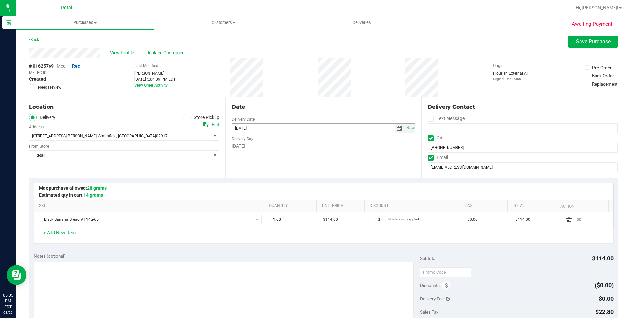
click at [397, 130] on span "select" at bounding box center [399, 127] width 5 height 5
click at [253, 209] on link "26" at bounding box center [256, 205] width 10 height 10
type input "[DATE]"
click at [602, 42] on span "Save Purchase" at bounding box center [593, 41] width 35 height 6
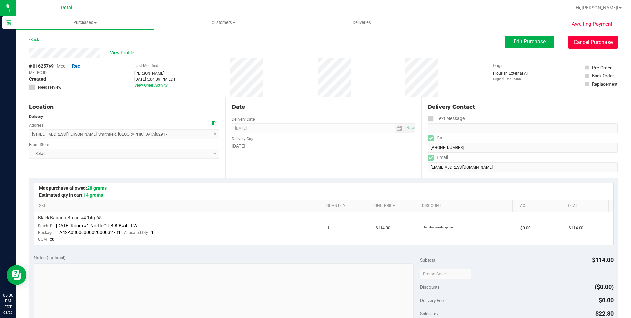
click at [602, 41] on button "Cancel Purchase" at bounding box center [594, 42] width 50 height 13
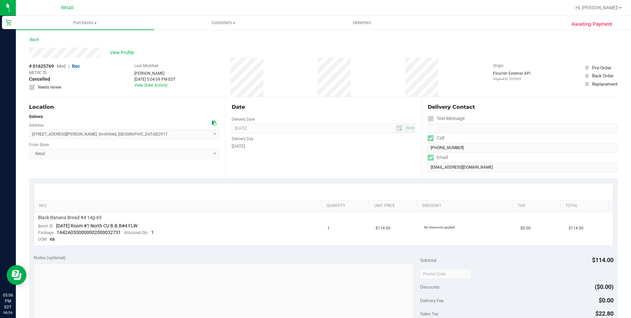
click at [367, 170] on div "Date Delivery Date 08/26/2025 Now 08/26/2025 08:00 AM Now Delivery Day Tuesday" at bounding box center [323, 137] width 196 height 81
click at [91, 24] on span "Purchases" at bounding box center [85, 23] width 138 height 6
click at [79, 36] on li "Summary of purchases" at bounding box center [85, 40] width 138 height 8
